Goal: Task Accomplishment & Management: Complete application form

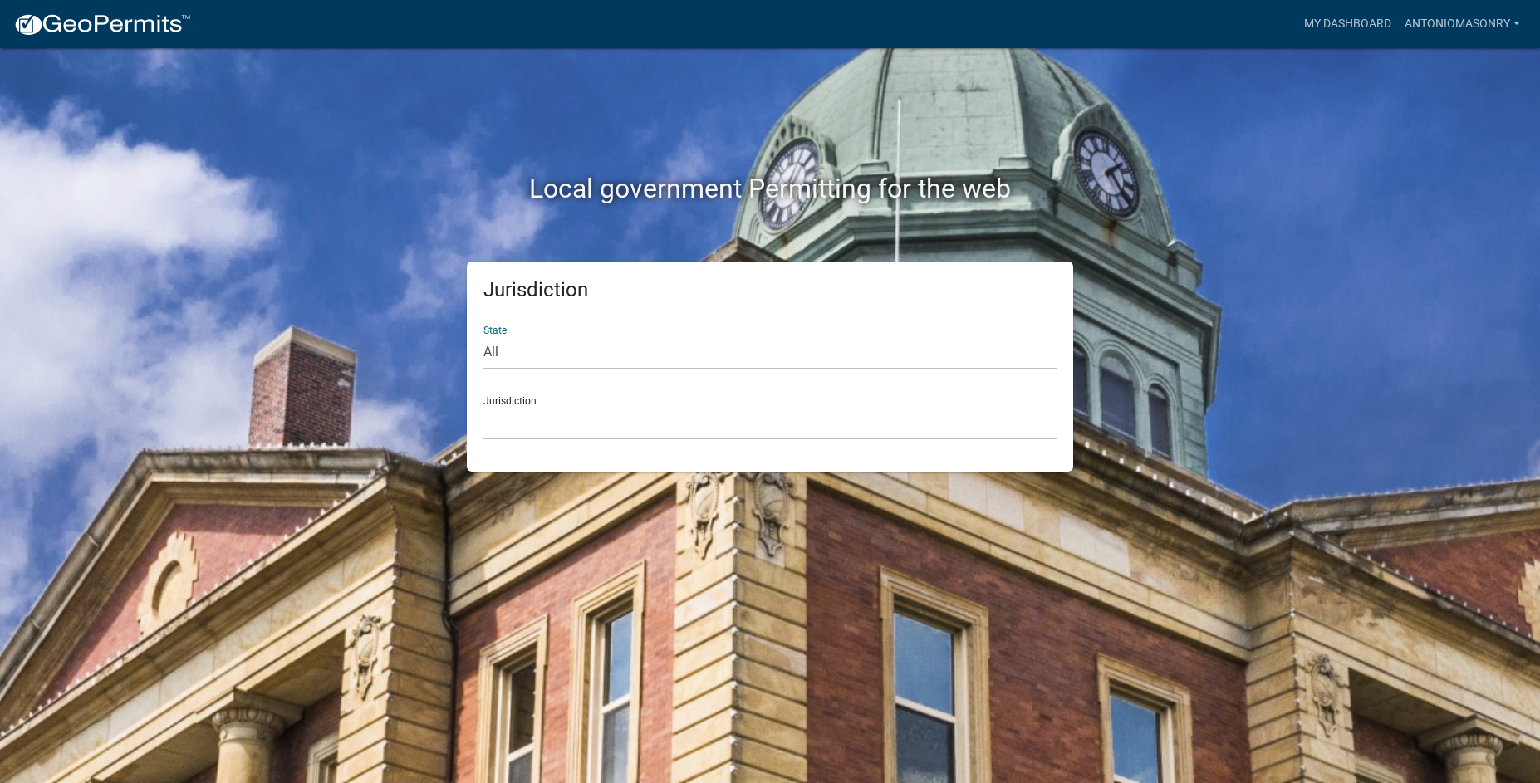
click at [890, 345] on select "All [US_STATE] [US_STATE] [US_STATE] [US_STATE] [US_STATE] [US_STATE] [US_STATE…" at bounding box center [769, 352] width 573 height 34
select select "[US_STATE]"
click at [483, 335] on select "All [US_STATE] [US_STATE] [US_STATE] [US_STATE] [US_STATE] [US_STATE] [US_STATE…" at bounding box center [769, 352] width 573 height 34
click at [810, 414] on select "City of [GEOGRAPHIC_DATA], [US_STATE] City of [GEOGRAPHIC_DATA], [US_STATE] Cit…" at bounding box center [769, 423] width 573 height 34
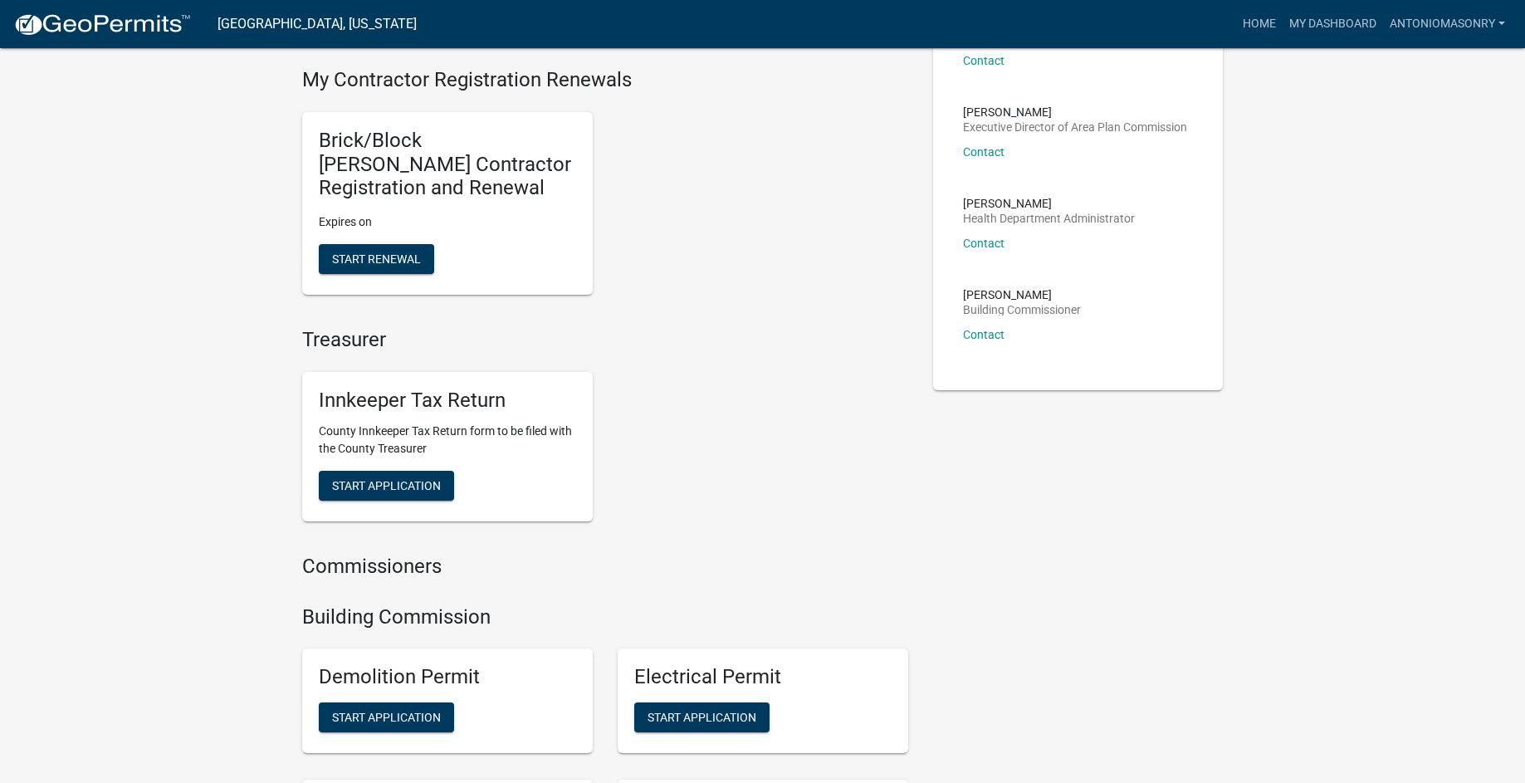
scroll to position [352, 0]
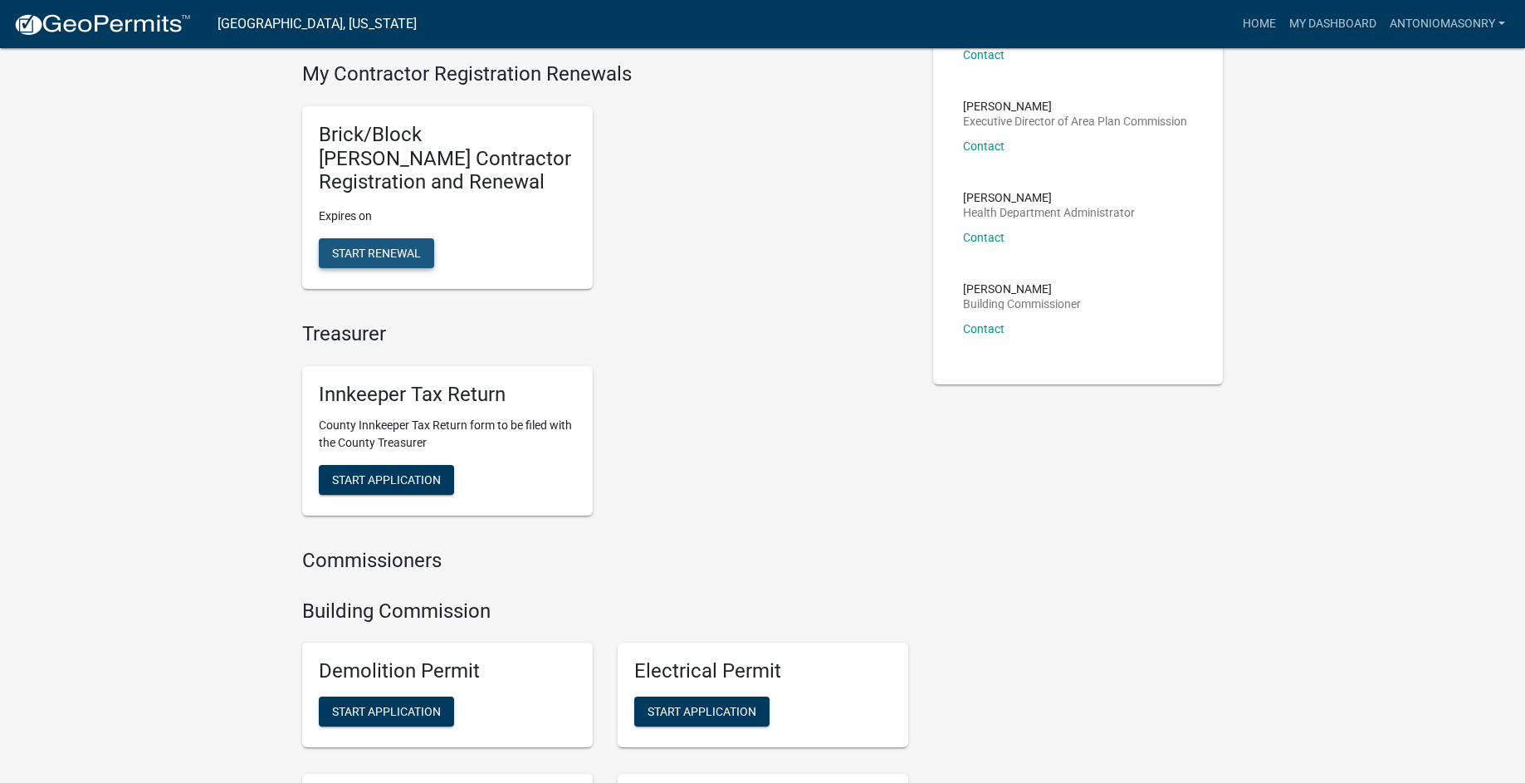
click at [408, 244] on button "Start Renewal" at bounding box center [376, 253] width 115 height 30
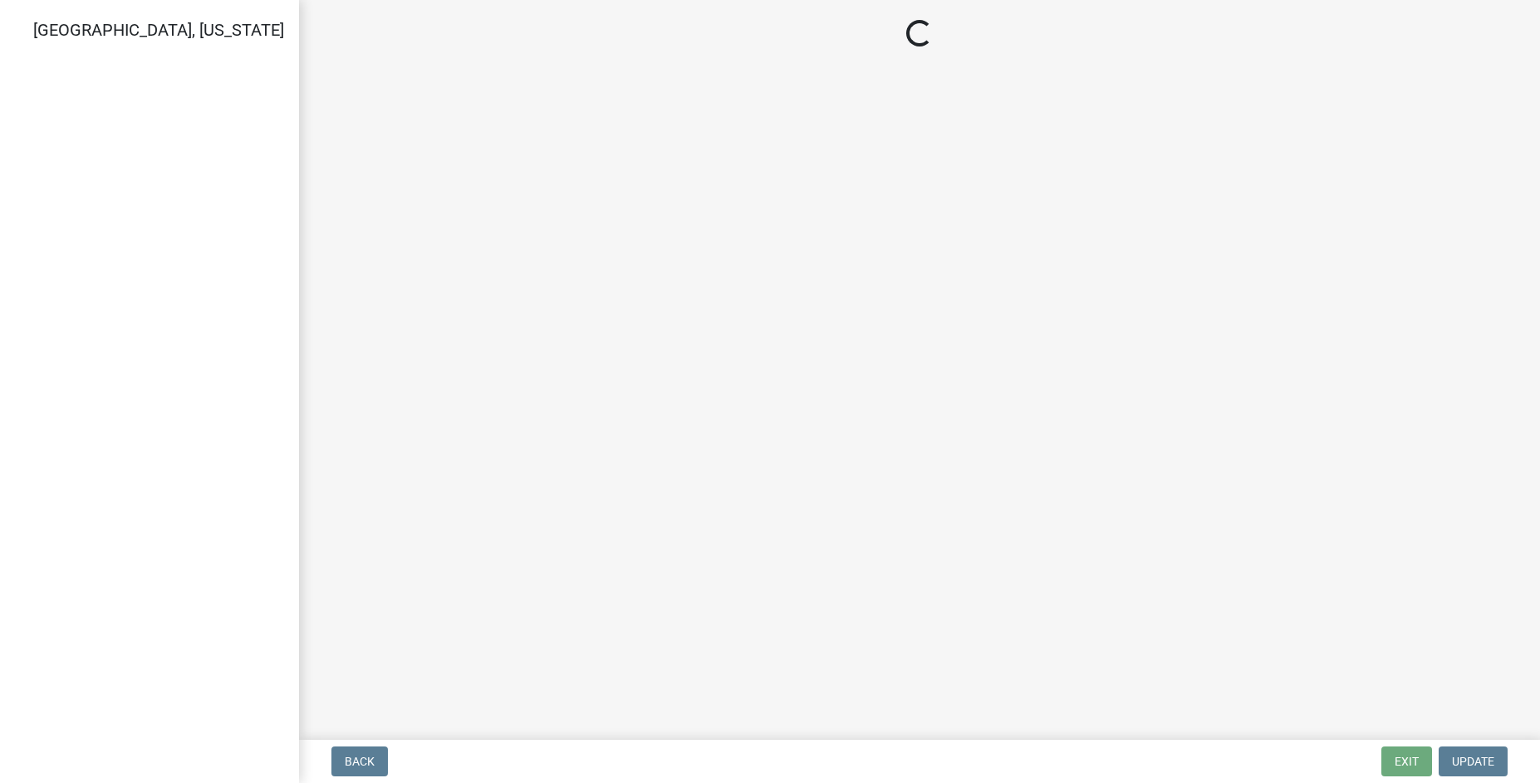
select select "IN"
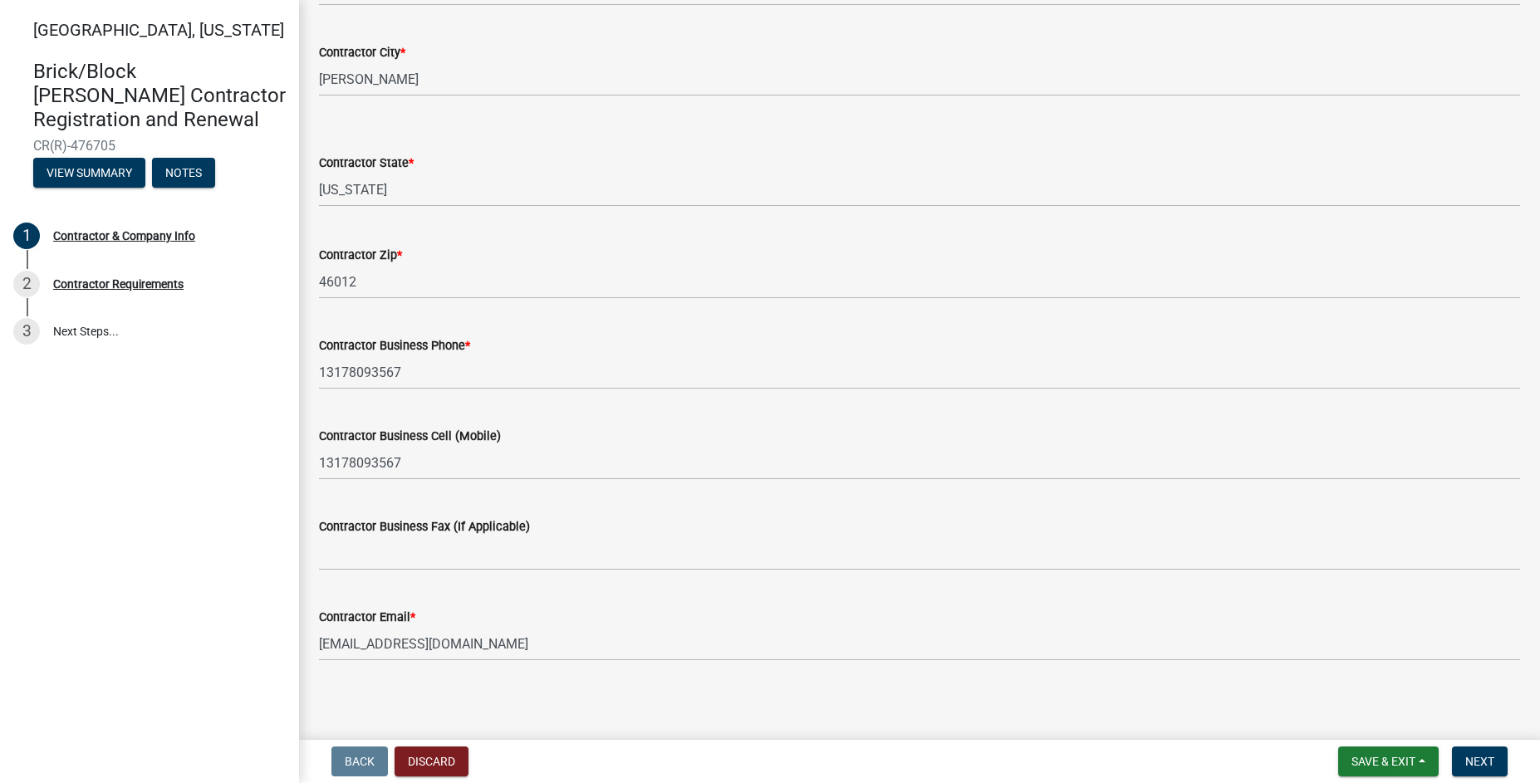
scroll to position [532, 0]
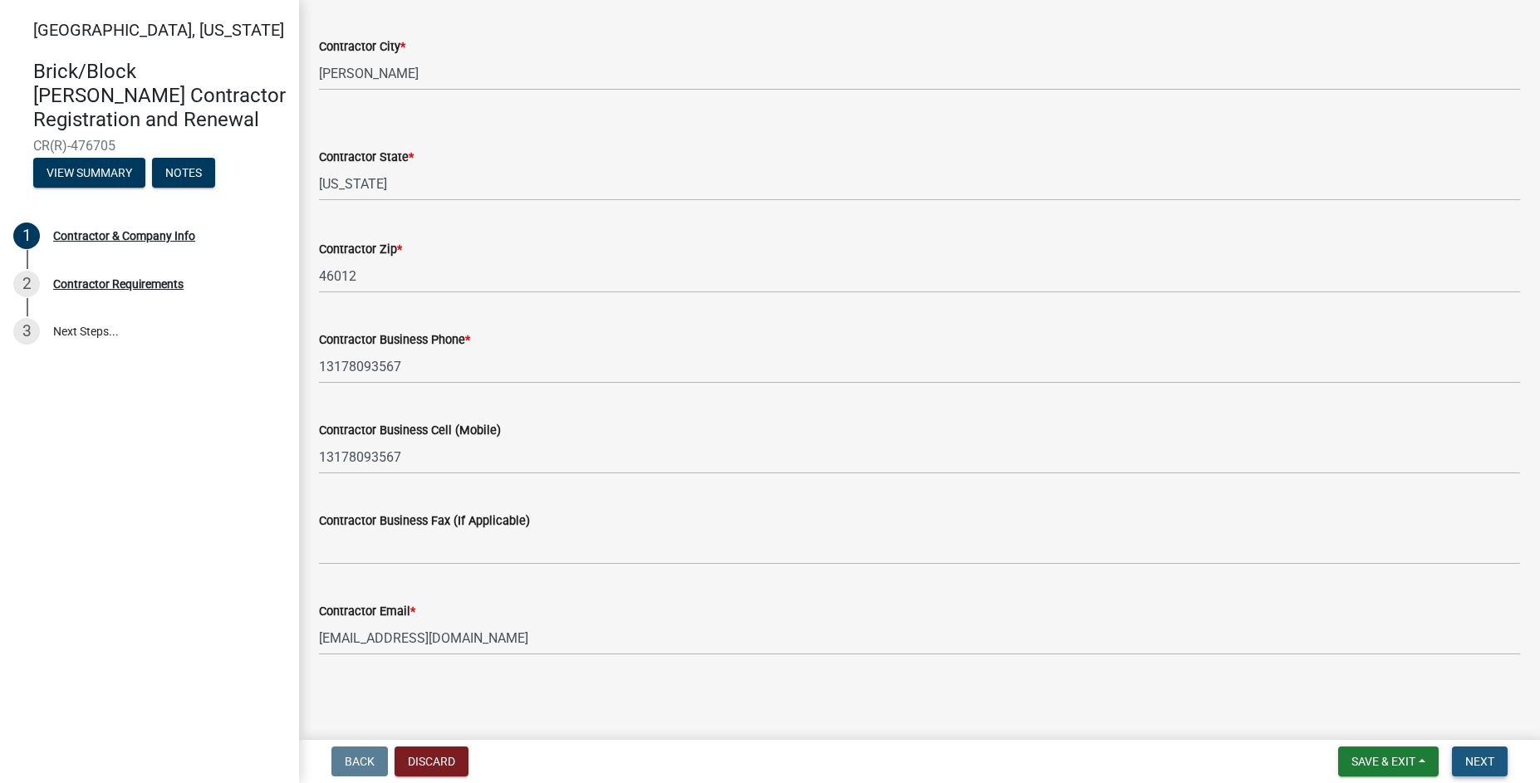
click at [1507, 754] on button "Next" at bounding box center [1480, 762] width 56 height 30
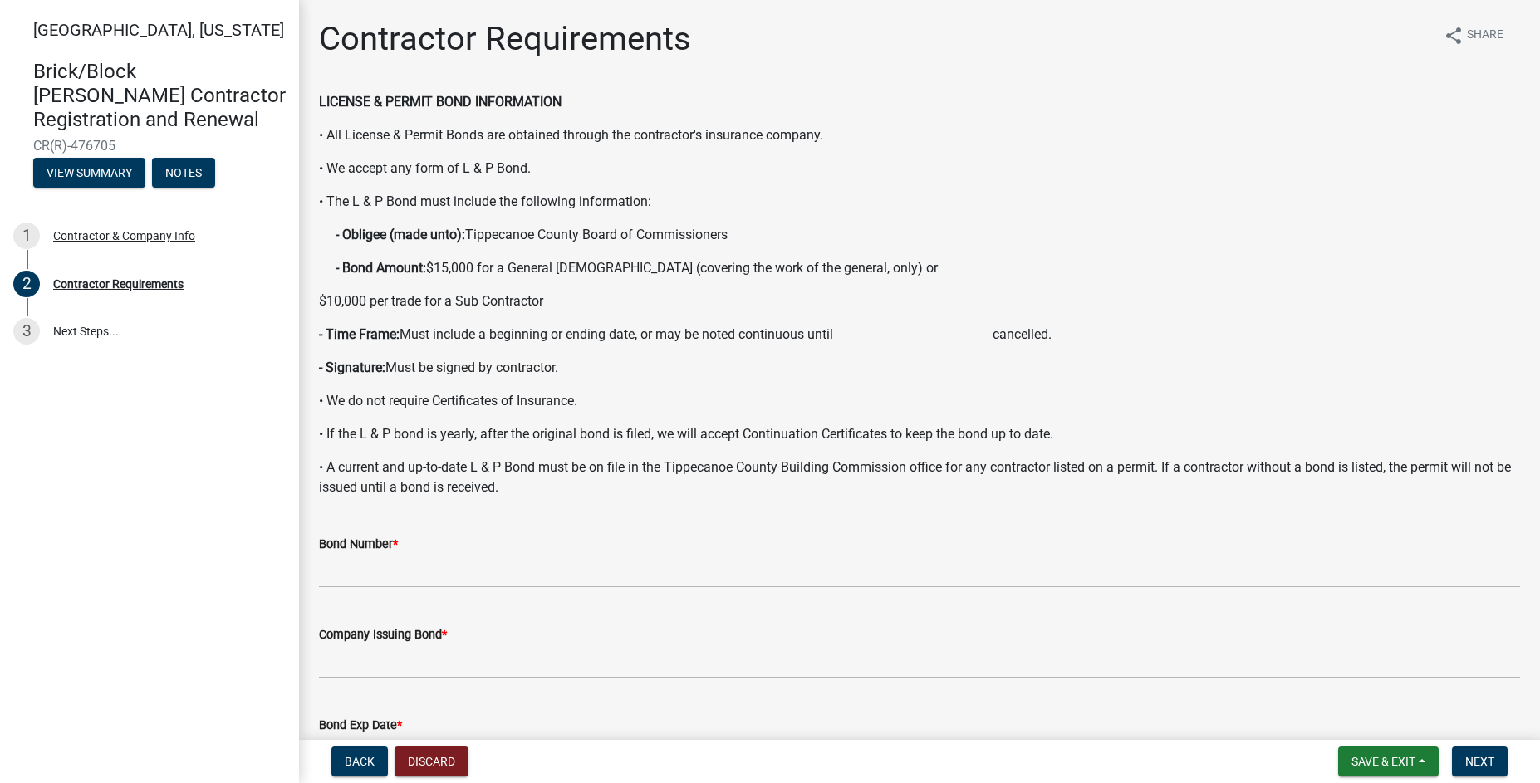
scroll to position [0, 0]
